Goal: Information Seeking & Learning: Find contact information

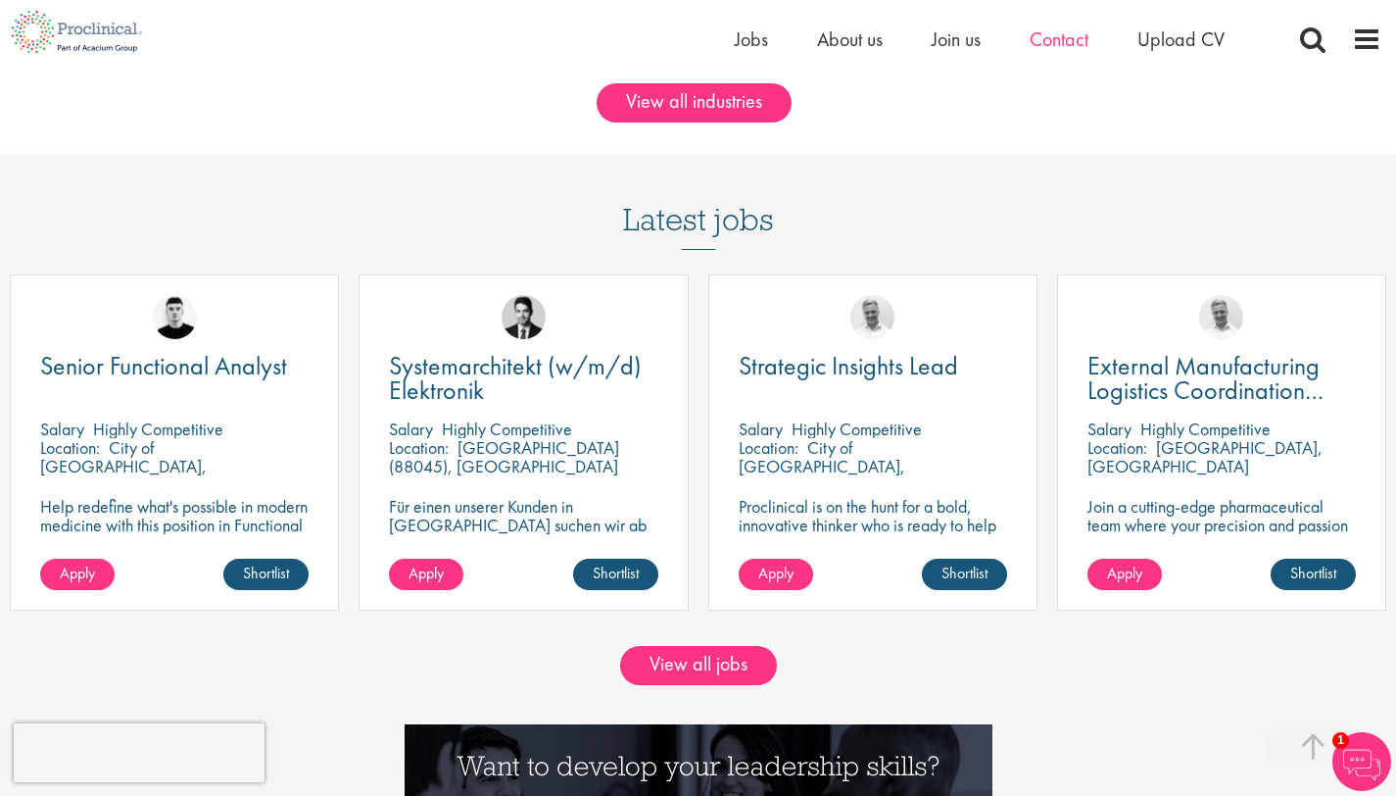
scroll to position [1409, 0]
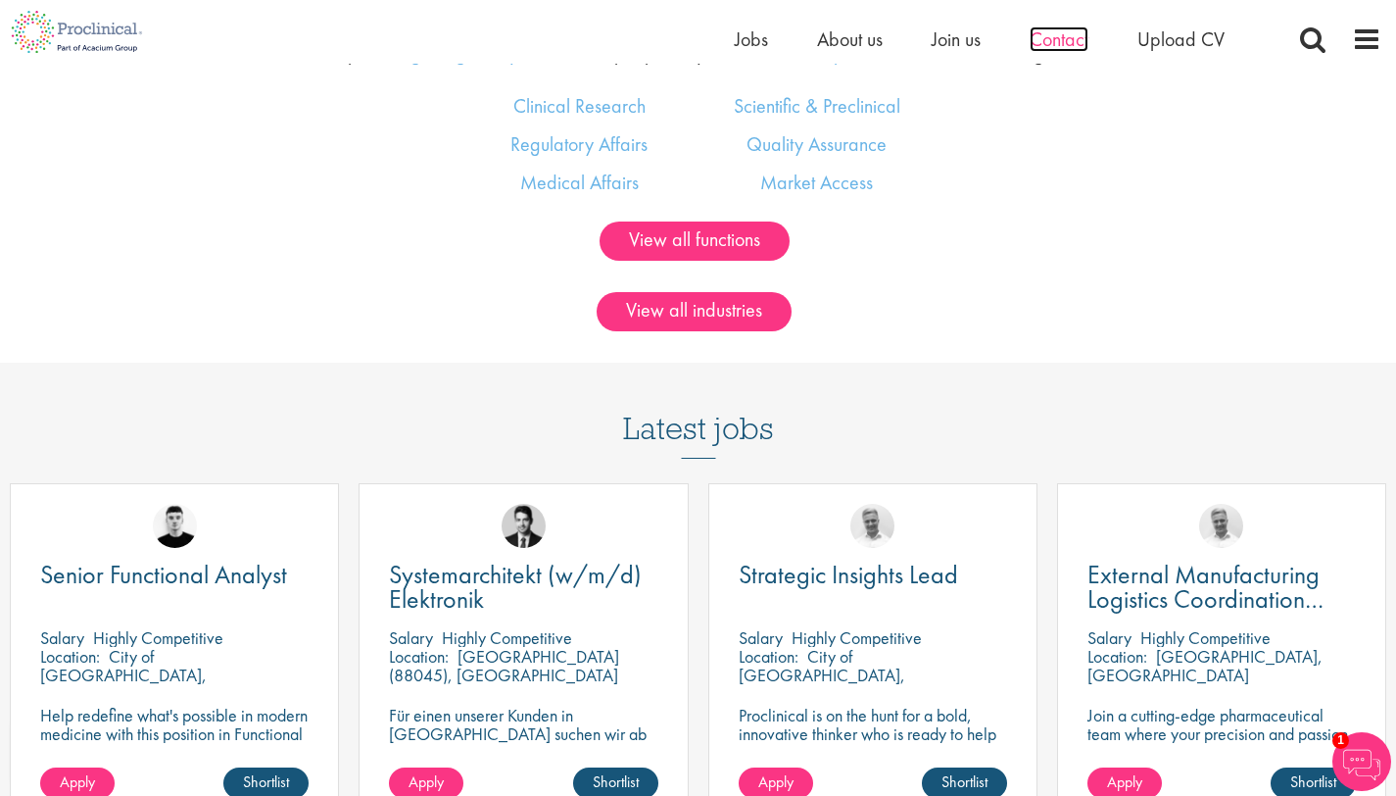
click at [1053, 35] on span "Contact" at bounding box center [1059, 38] width 59 height 25
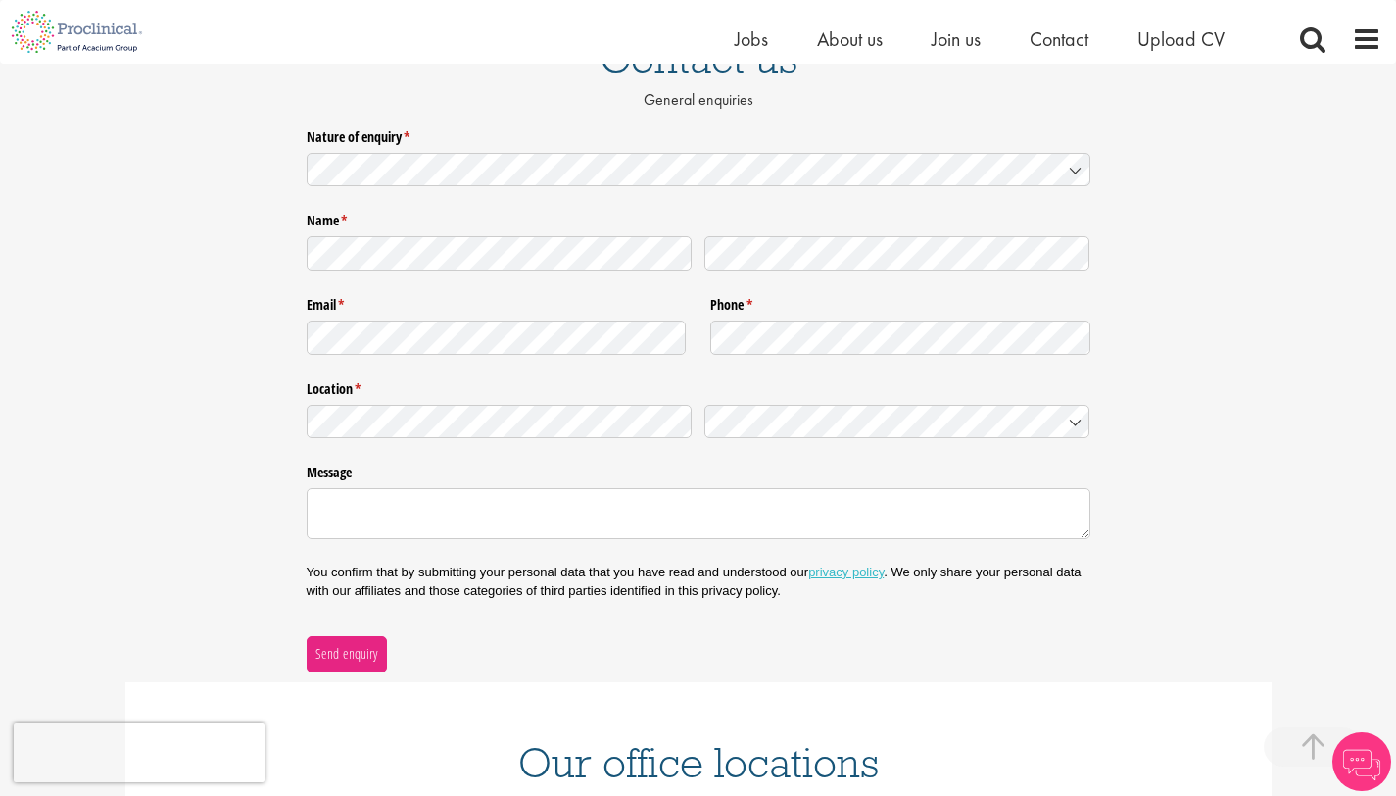
scroll to position [745, 0]
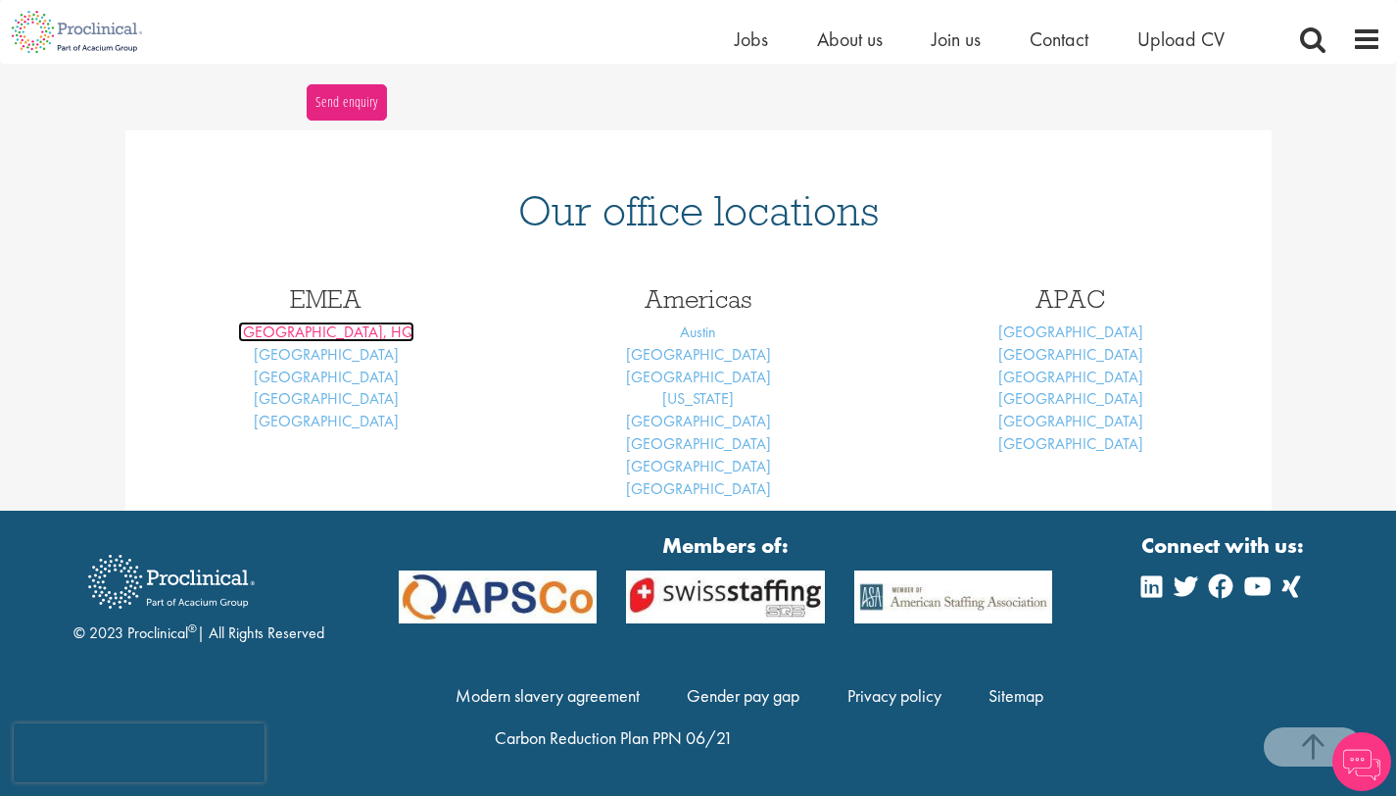
click at [337, 334] on link "[GEOGRAPHIC_DATA], HQ" at bounding box center [326, 331] width 176 height 21
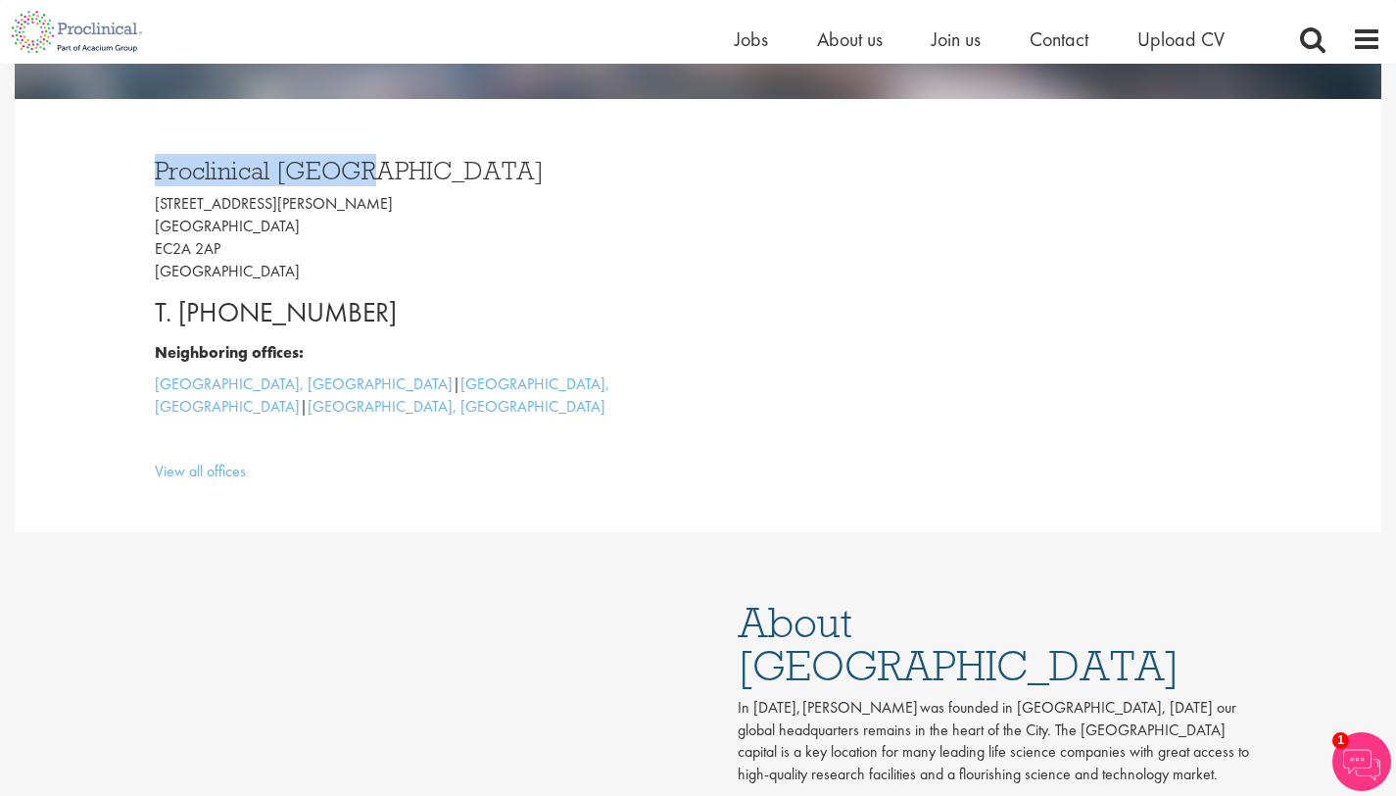
drag, startPoint x: 143, startPoint y: 161, endPoint x: 395, endPoint y: 166, distance: 251.9
click at [395, 166] on div "Proclinical London 9 Appold Street London EC2A 2AP United Kingdom T. +44 207 43…" at bounding box center [419, 315] width 558 height 355
copy h3 "Proclinical London"
click at [442, 302] on p "T. +44 207 437 6824" at bounding box center [419, 312] width 529 height 39
drag, startPoint x: 409, startPoint y: 317, endPoint x: 193, endPoint y: 306, distance: 215.9
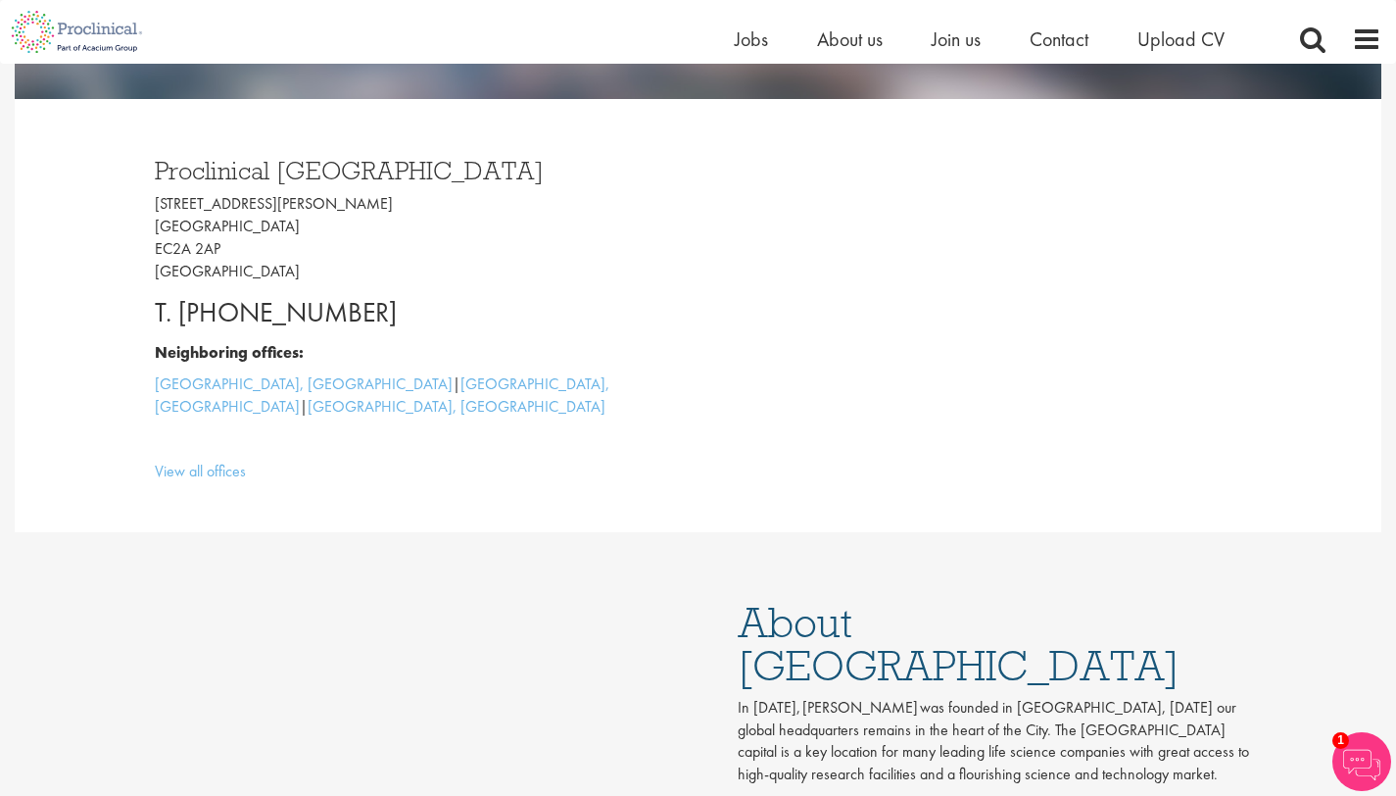
click at [193, 306] on p "T. +44 207 437 6824" at bounding box center [419, 312] width 529 height 39
copy p "44 207 437 6824"
